Goal: Check status: Check status

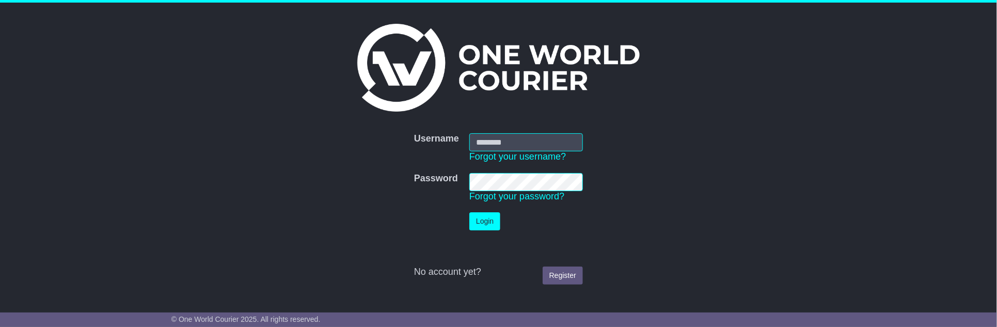
type input "**********"
click at [487, 220] on button "Login" at bounding box center [484, 221] width 31 height 18
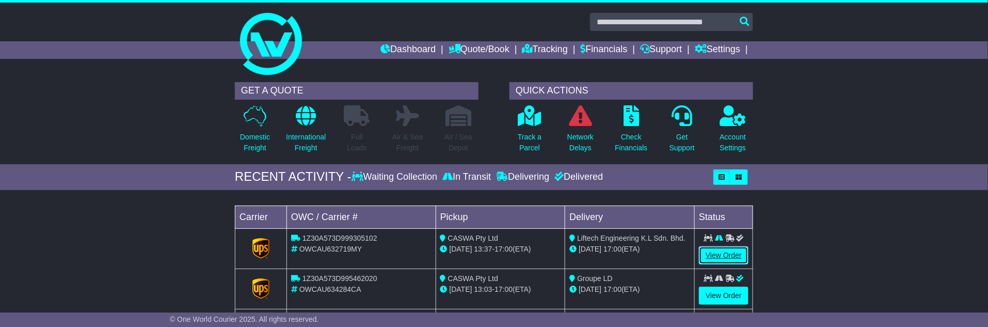
click at [732, 251] on link "View Order" at bounding box center [724, 255] width 50 height 18
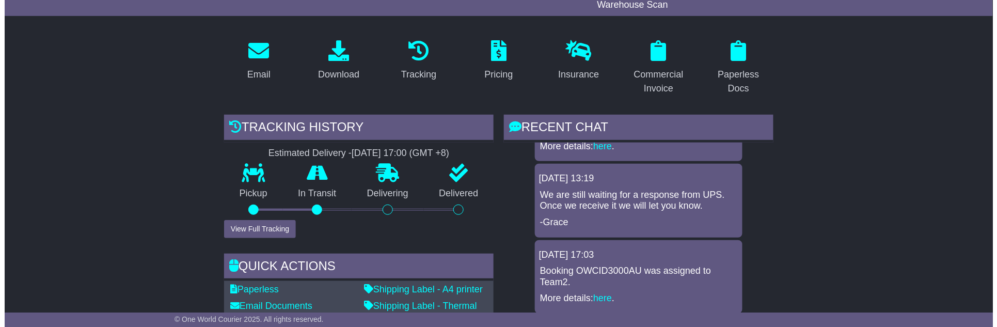
scroll to position [172, 0]
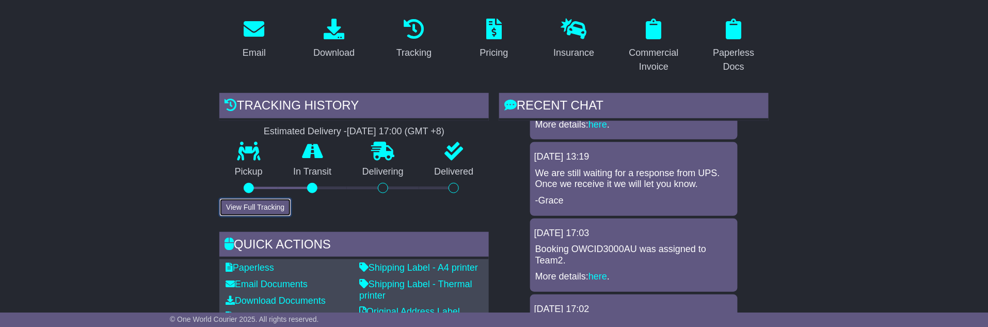
click at [279, 204] on button "View Full Tracking" at bounding box center [255, 207] width 72 height 18
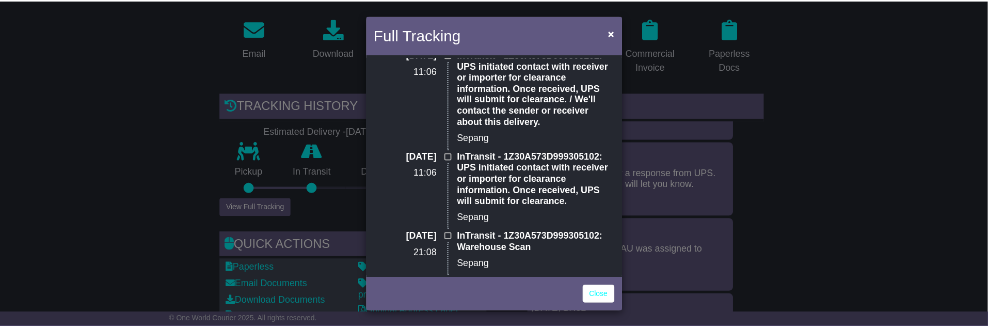
scroll to position [115, 0]
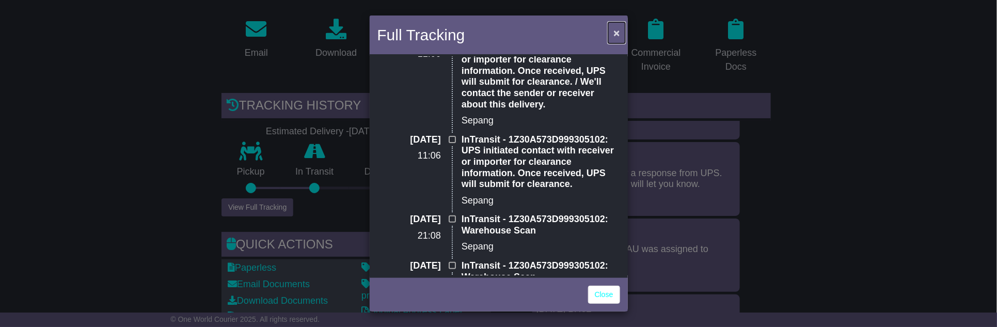
click at [621, 31] on button "×" at bounding box center [616, 32] width 17 height 21
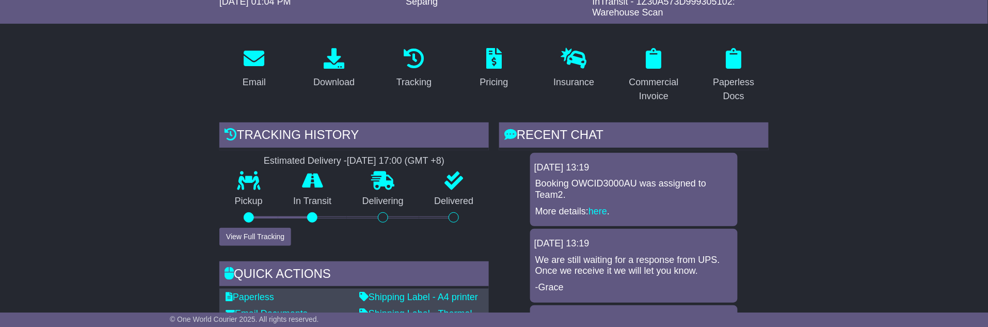
scroll to position [115, 0]
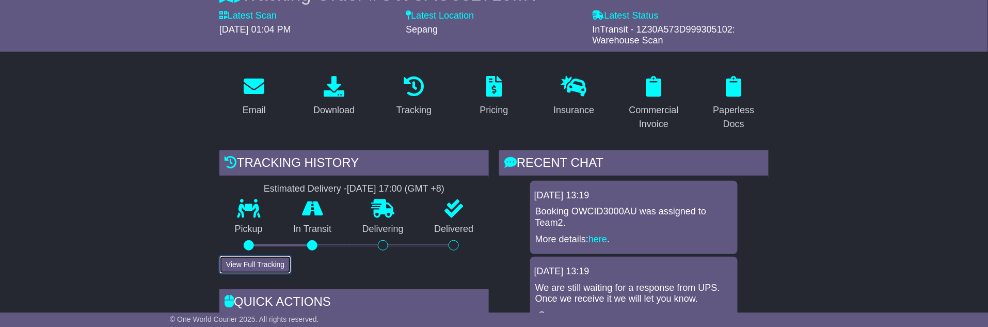
click at [257, 261] on button "View Full Tracking" at bounding box center [255, 265] width 72 height 18
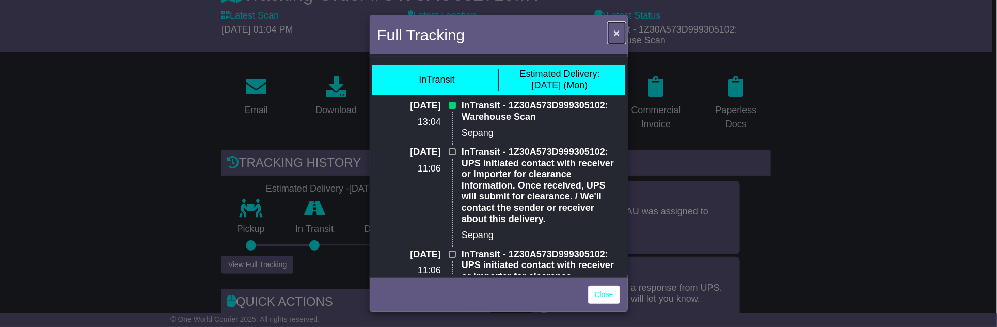
drag, startPoint x: 619, startPoint y: 36, endPoint x: 623, endPoint y: 40, distance: 6.2
click at [619, 36] on span "×" at bounding box center [616, 33] width 6 height 12
